Goal: Communication & Community: Ask a question

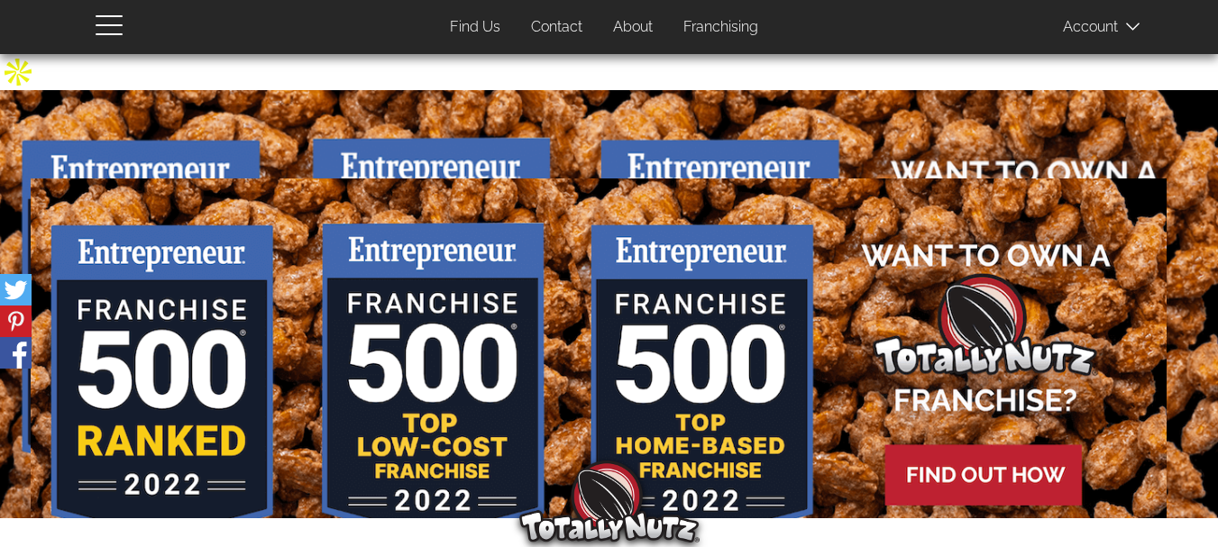
click at [530, 20] on link "Contact" at bounding box center [556, 27] width 78 height 35
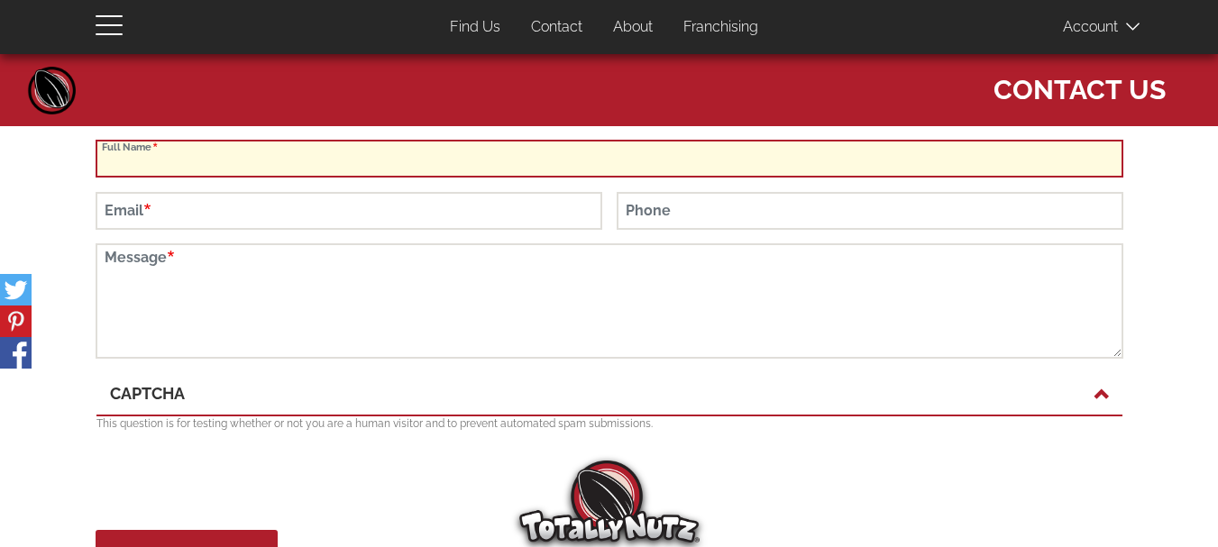
click at [296, 151] on input "Full Name" at bounding box center [609, 159] width 1027 height 38
type input "SARAH JOHNSON"
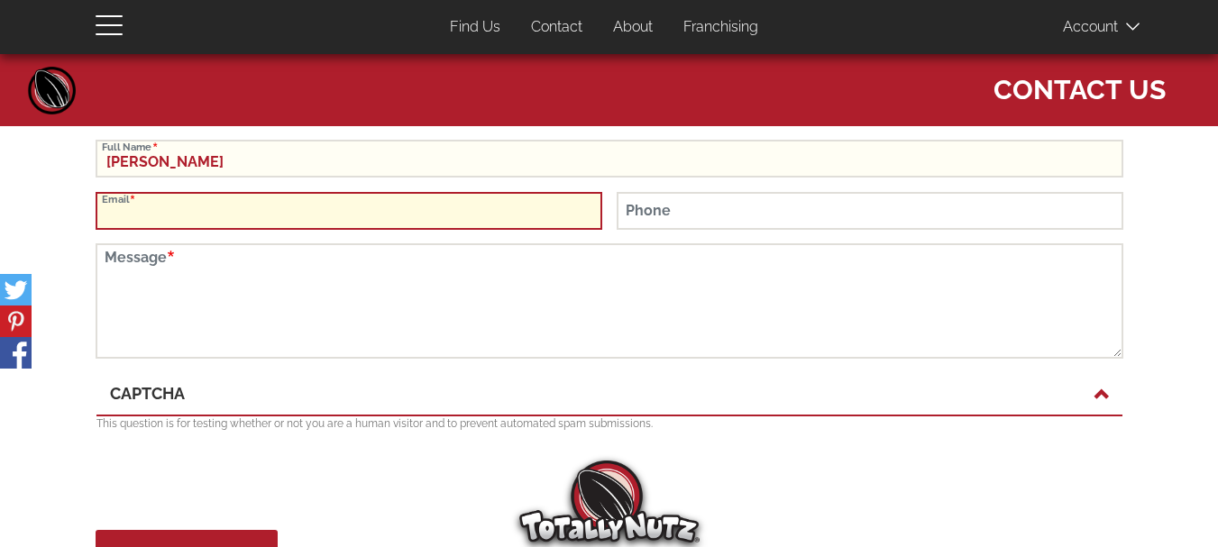
type input "SUPPORT@REPACKIFY.COM"
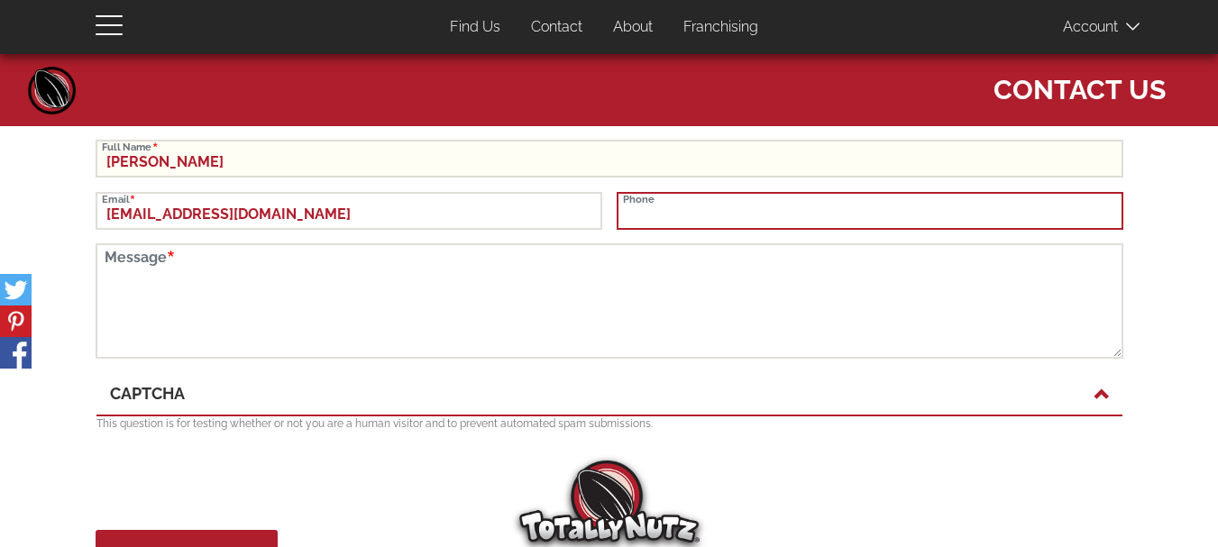
type input "8884137506"
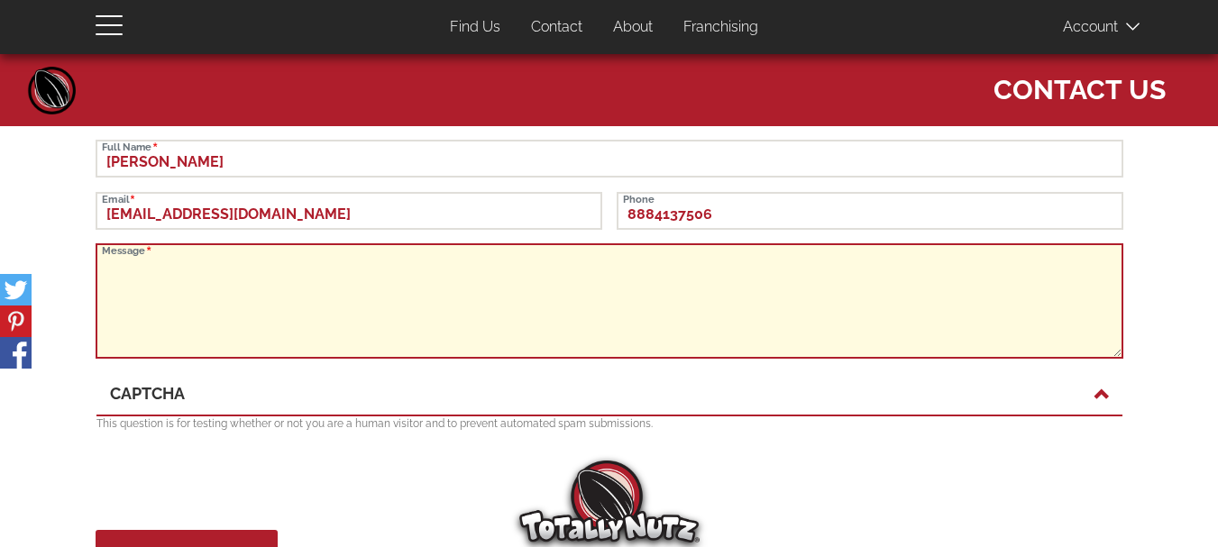
click at [249, 288] on textarea "Message" at bounding box center [609, 300] width 1027 height 115
paste textarea "Hi there, Just reaching out to see if your facility buys or sells bulk items li…"
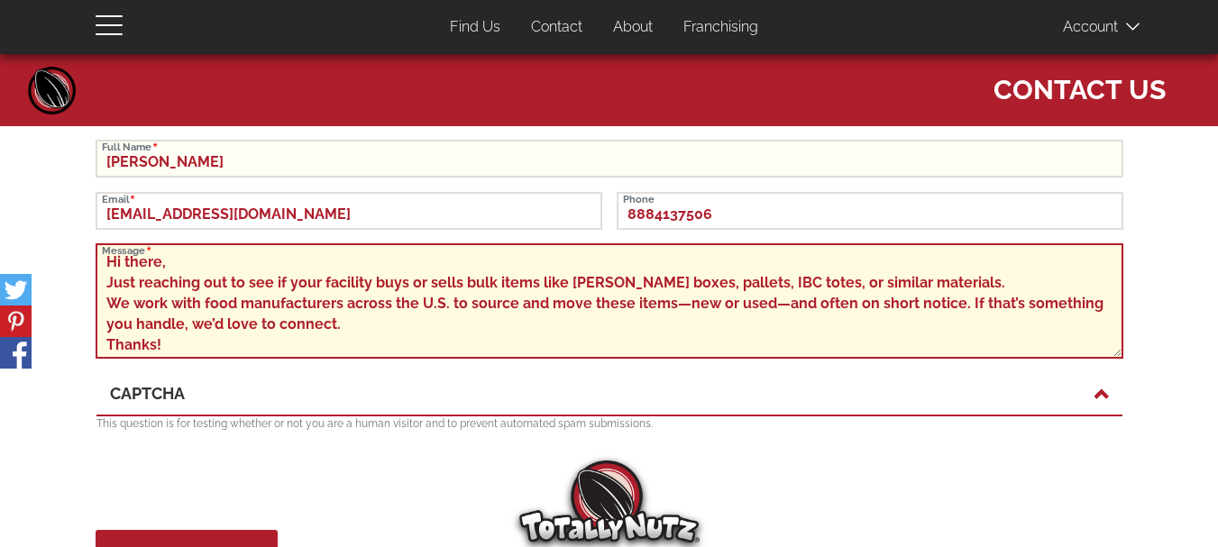
scroll to position [120, 0]
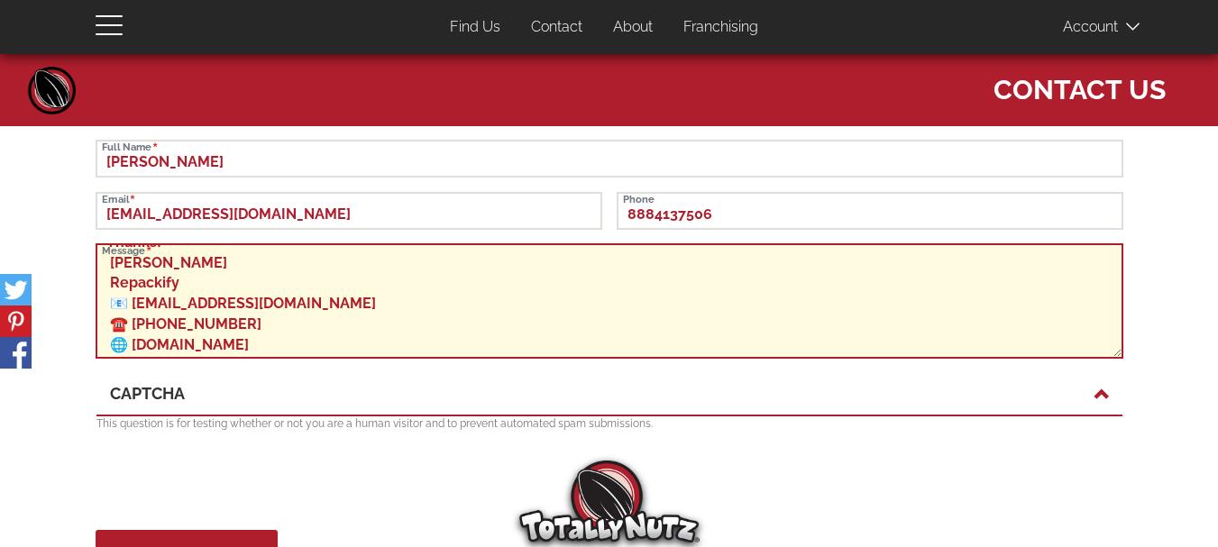
type textarea "Hi there, Just reaching out to see if your facility buys or sells bulk items li…"
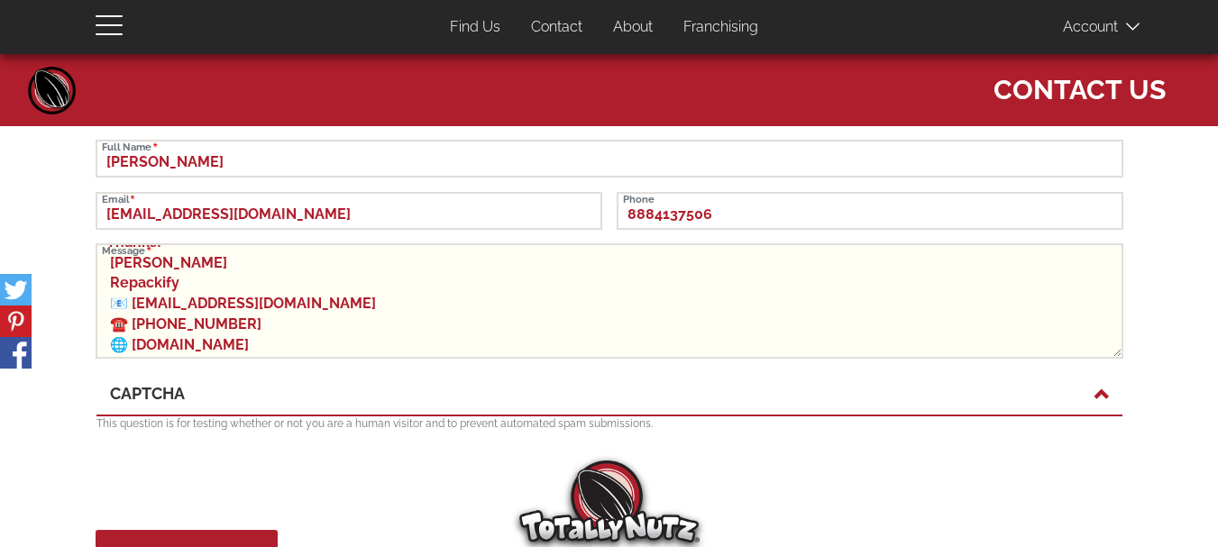
scroll to position [123, 0]
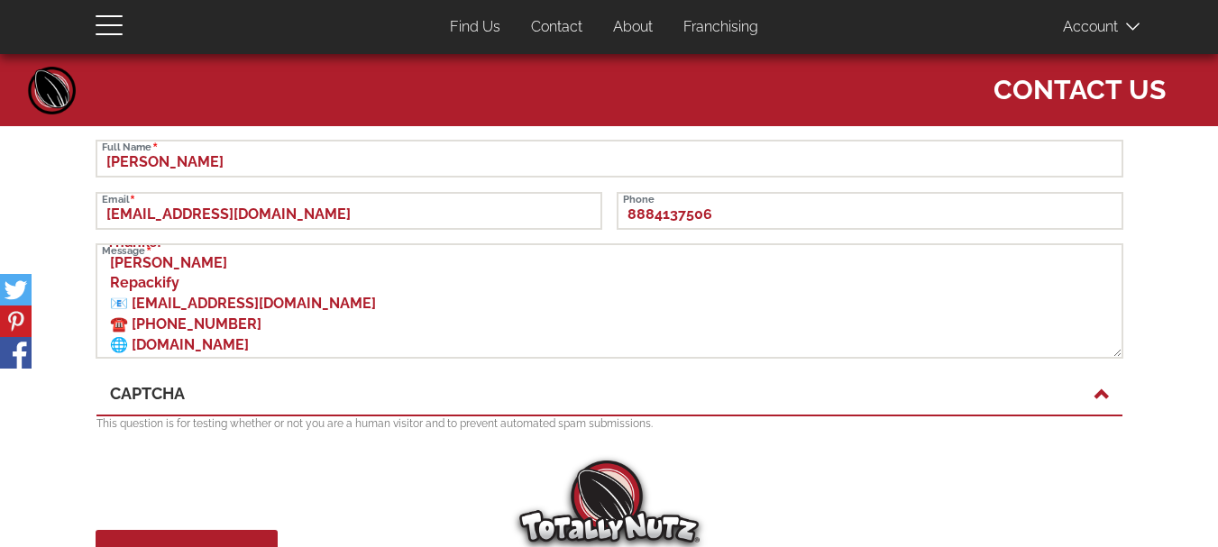
click at [1083, 408] on div "CAPTCHA" at bounding box center [609, 394] width 1026 height 43
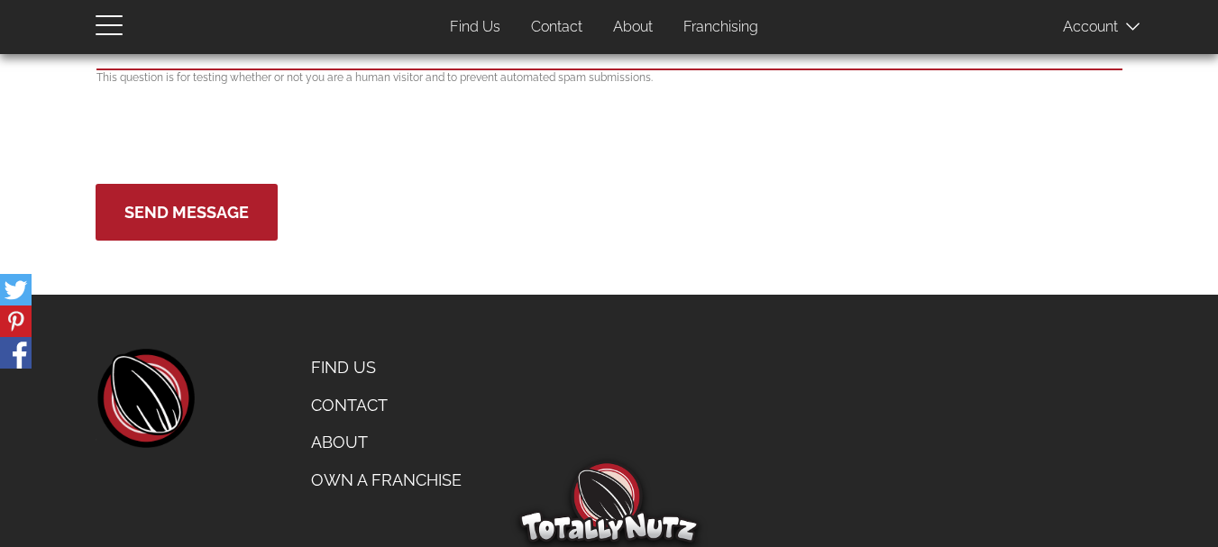
scroll to position [360, 0]
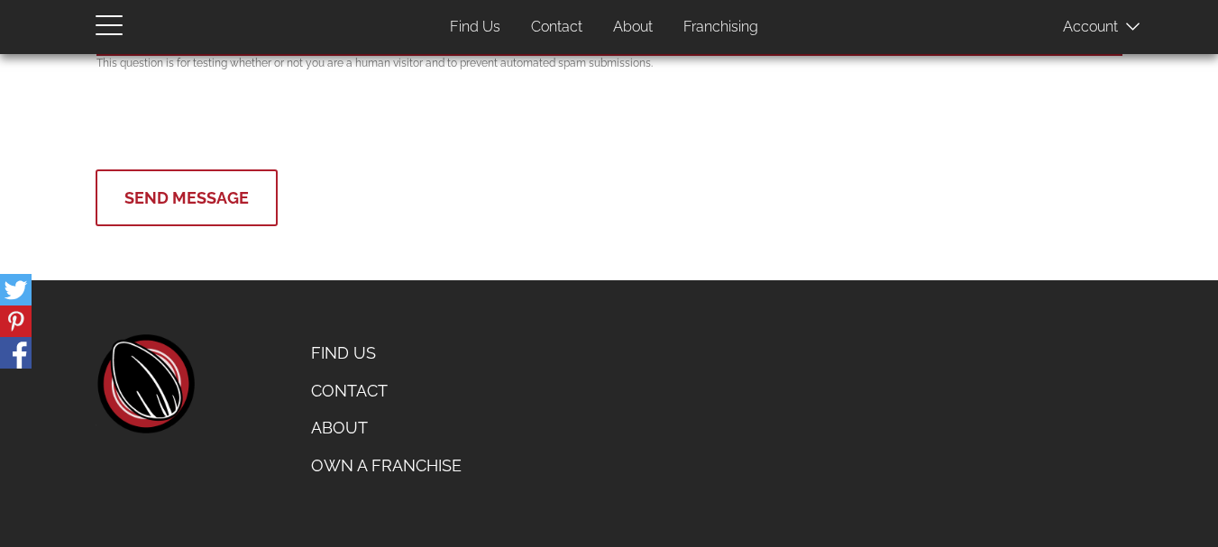
click at [242, 202] on button "Send Message" at bounding box center [187, 197] width 182 height 57
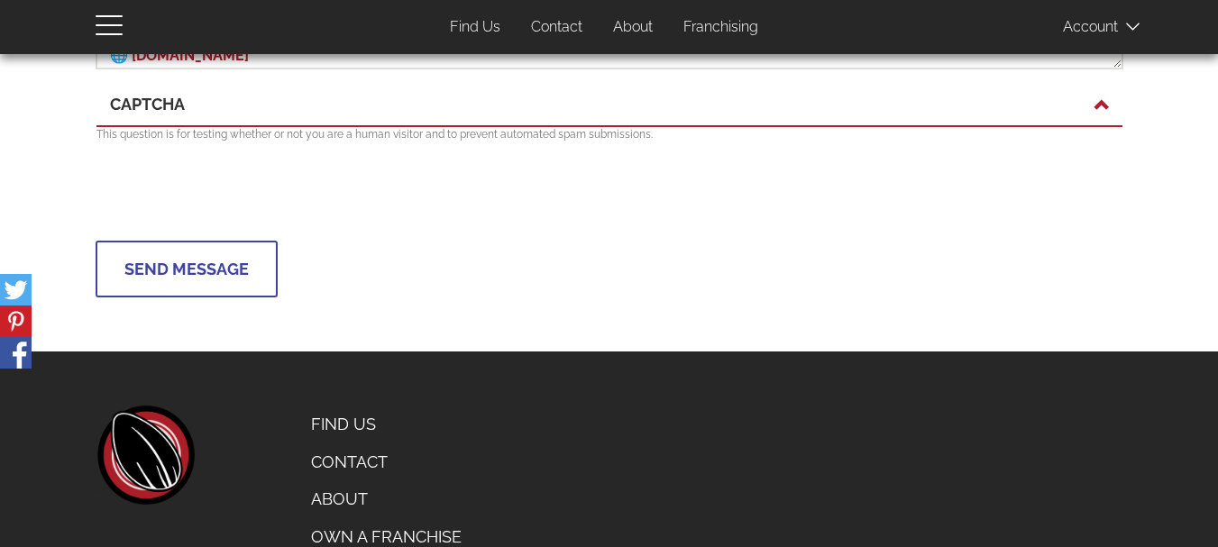
scroll to position [180, 0]
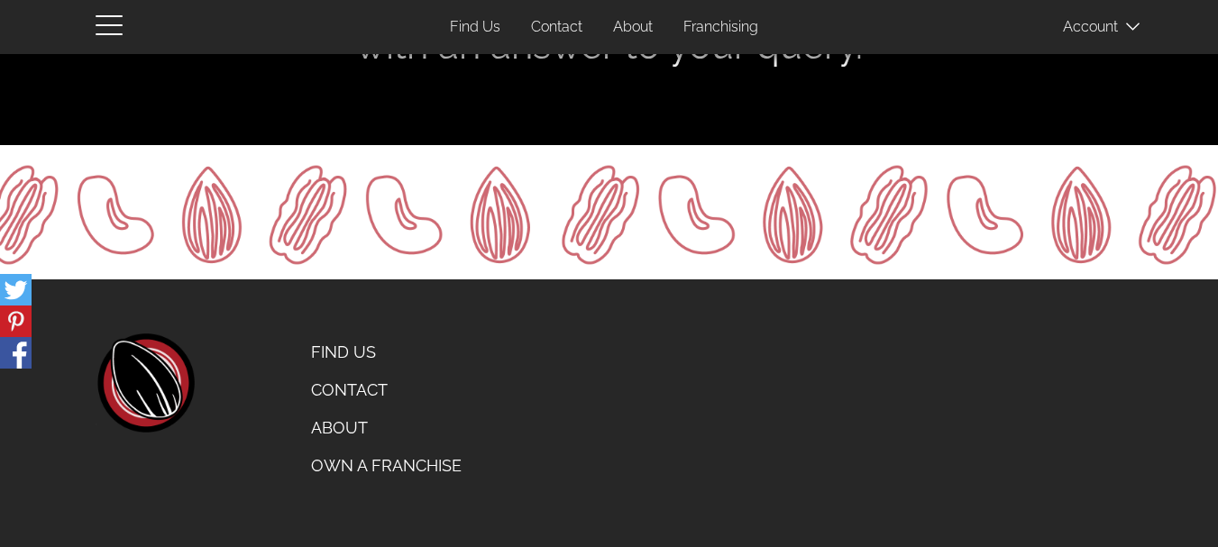
scroll to position [154, 0]
